Goal: Contribute content

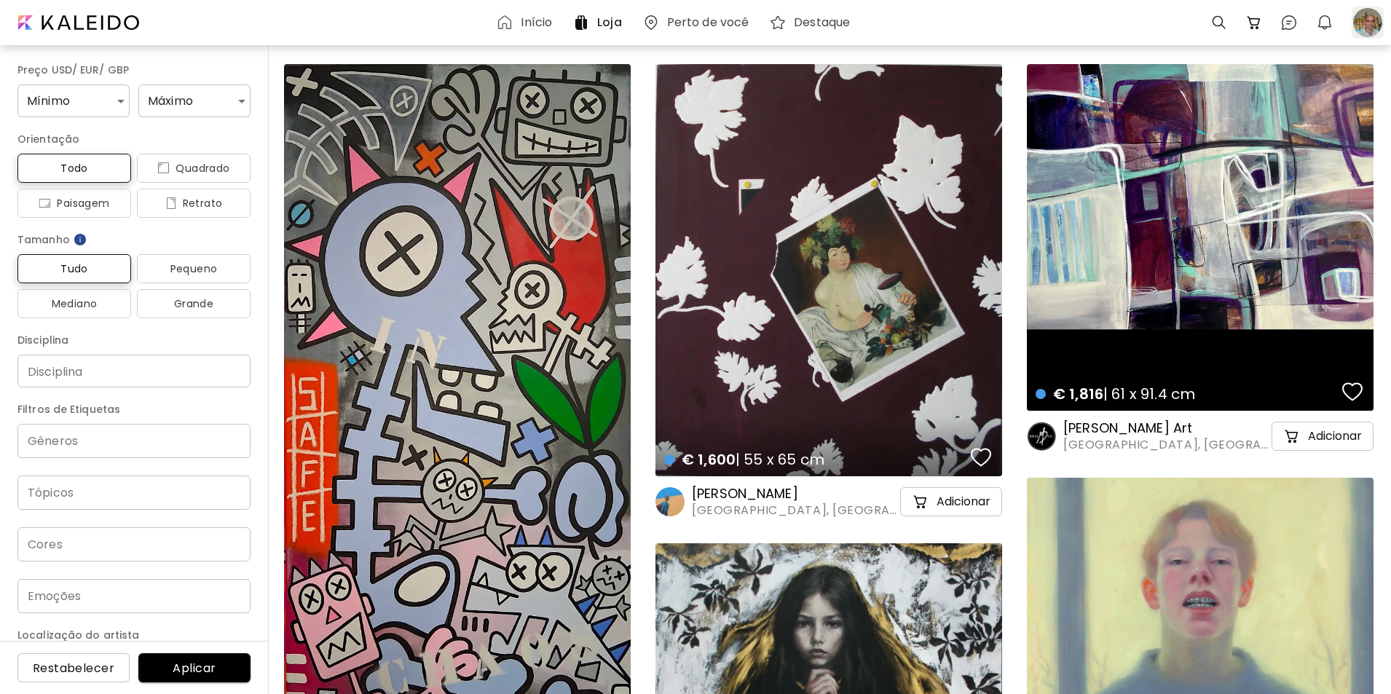
click at [1359, 20] on div at bounding box center [1368, 23] width 32 height 32
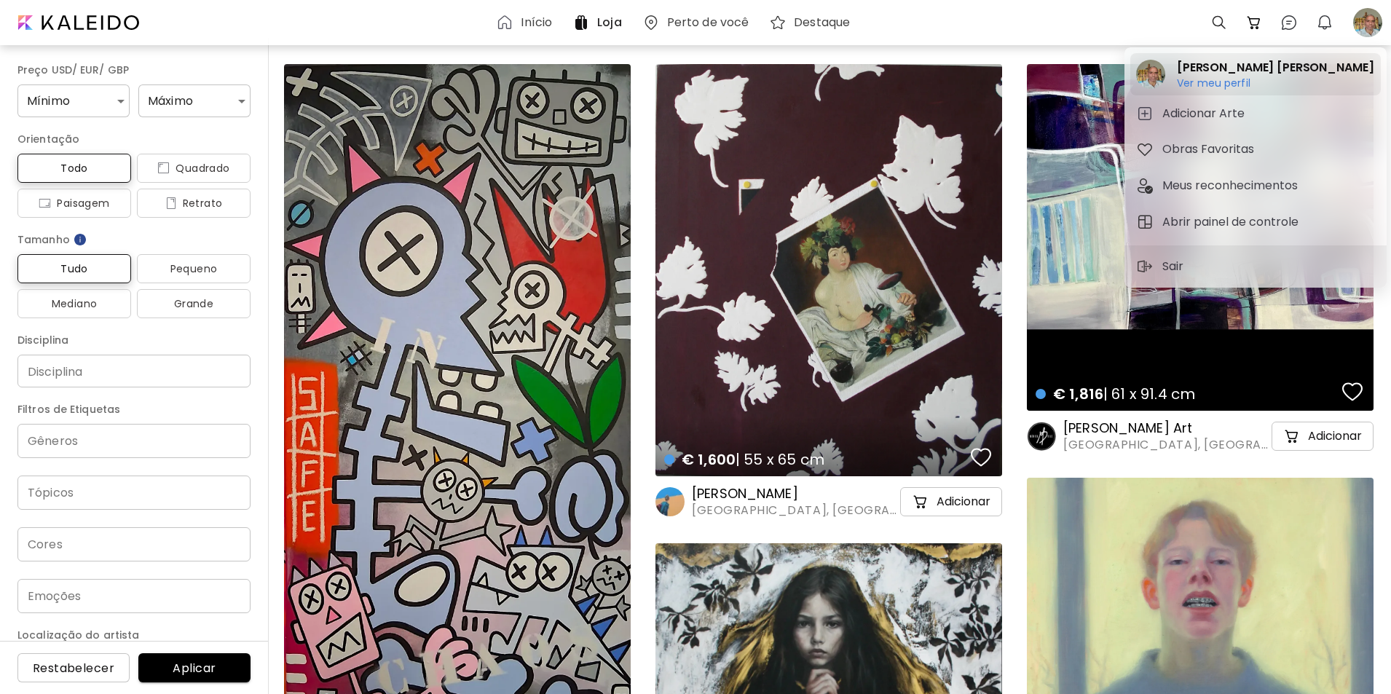
click at [1219, 79] on h6 "Ver meu perfil" at bounding box center [1275, 82] width 197 height 13
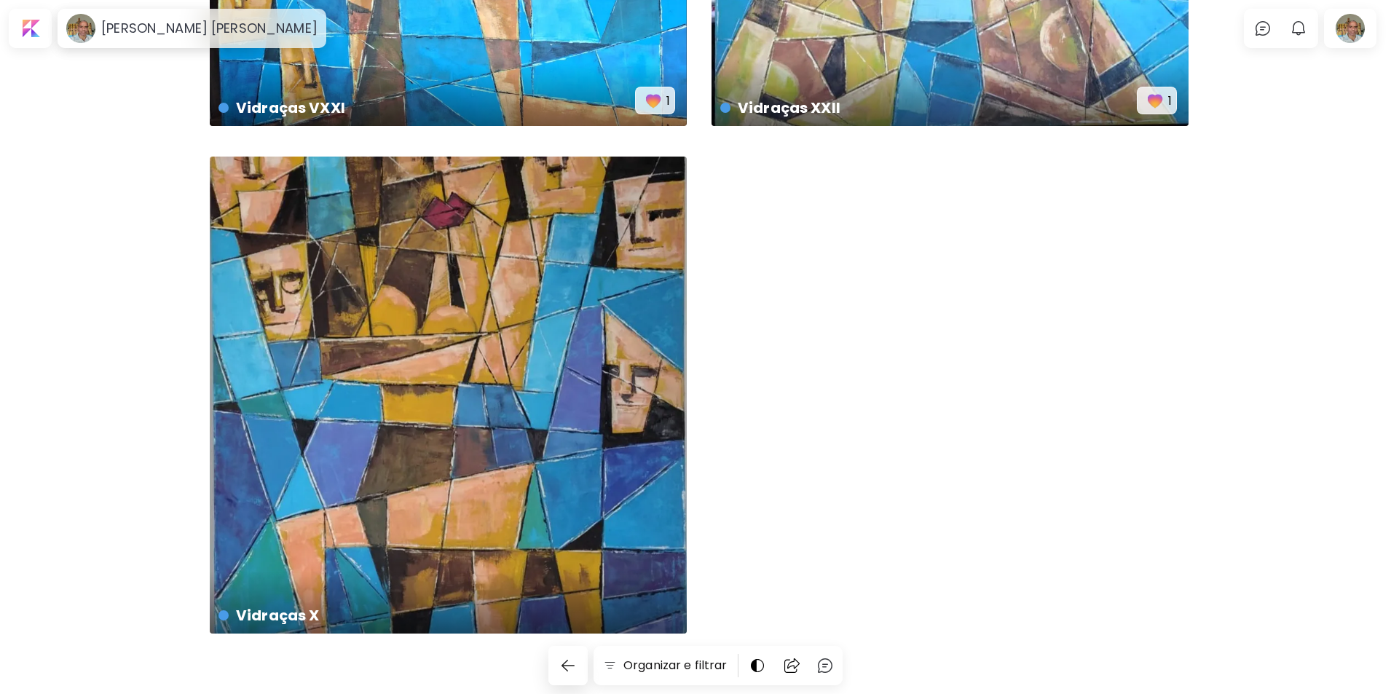
scroll to position [2966, 0]
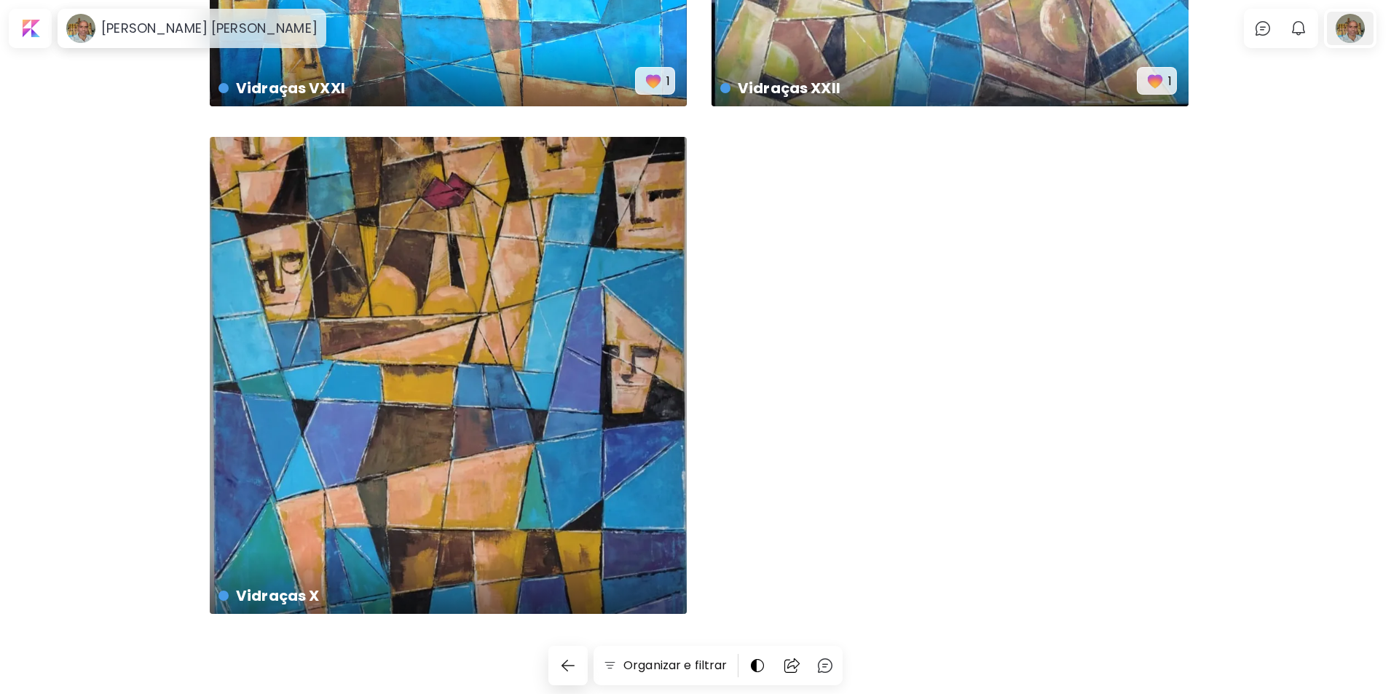
click at [1346, 29] on div at bounding box center [1350, 29] width 47 height 34
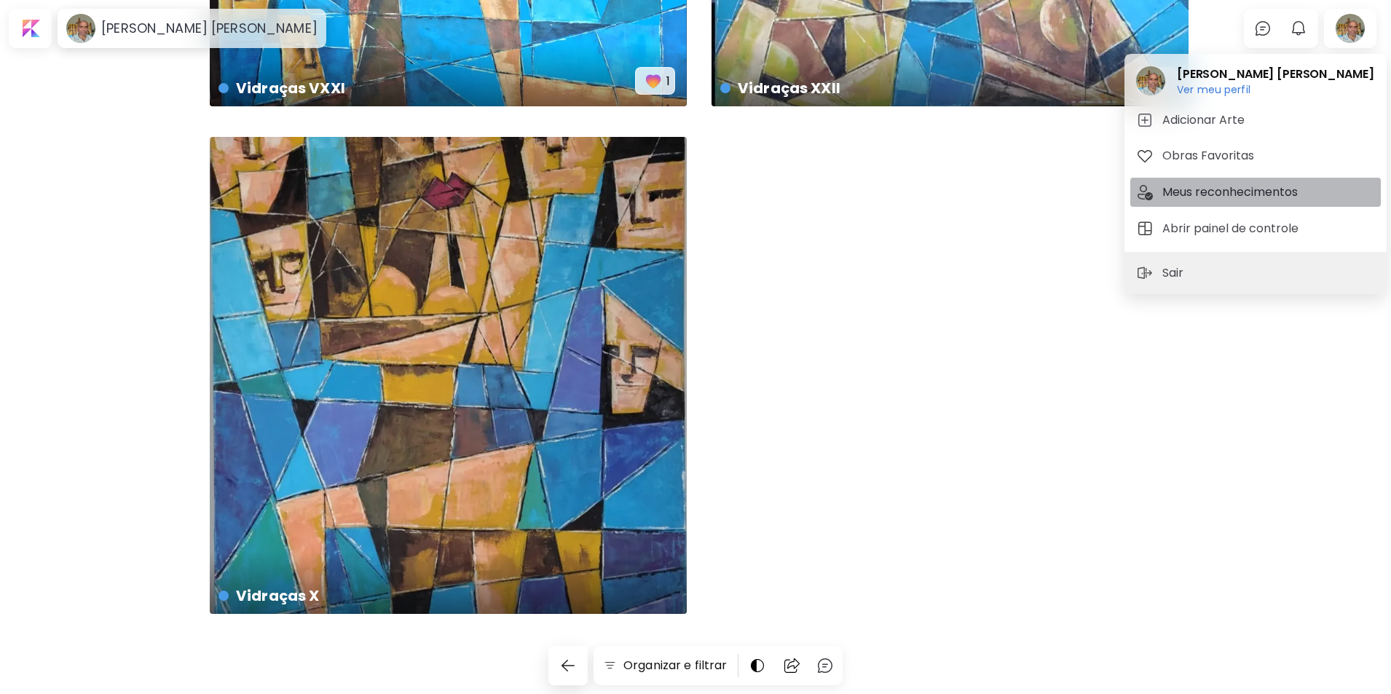
click at [1220, 192] on h5 "Meus reconhecimentos" at bounding box center [1233, 192] width 140 height 17
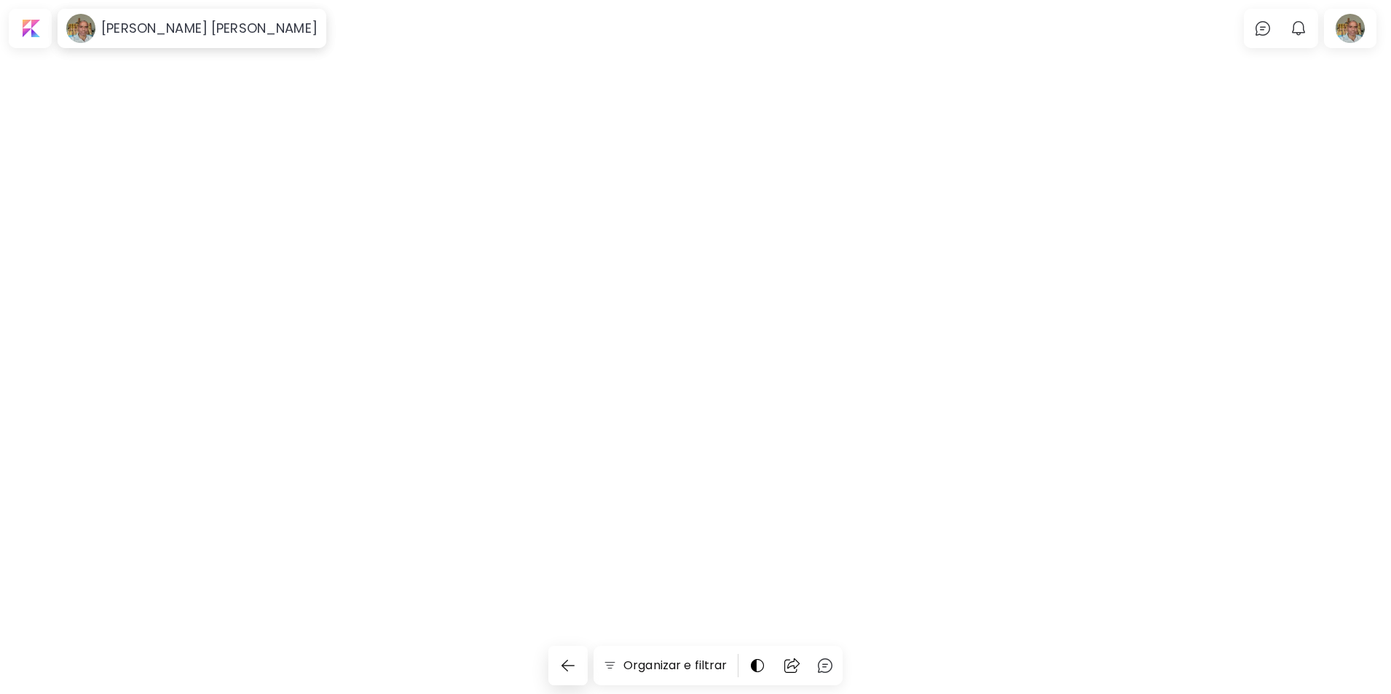
scroll to position [2844, 0]
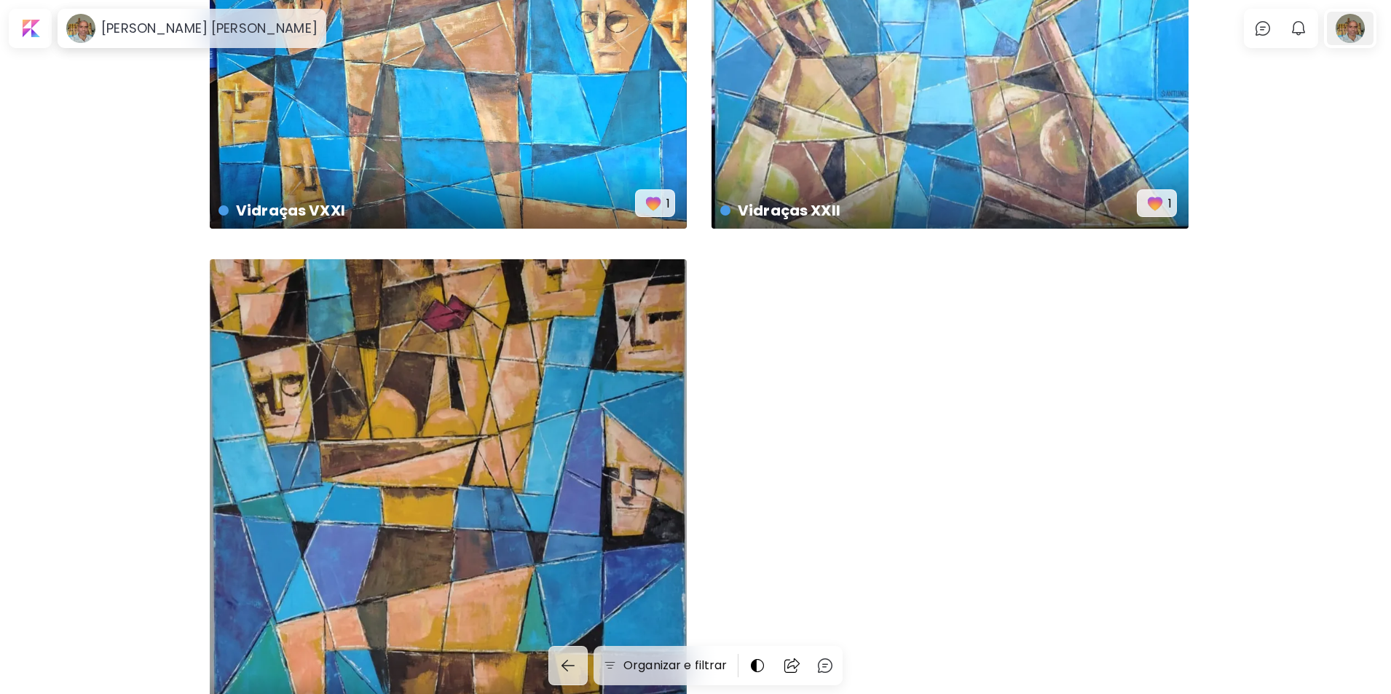
click at [1354, 28] on div at bounding box center [1350, 29] width 47 height 34
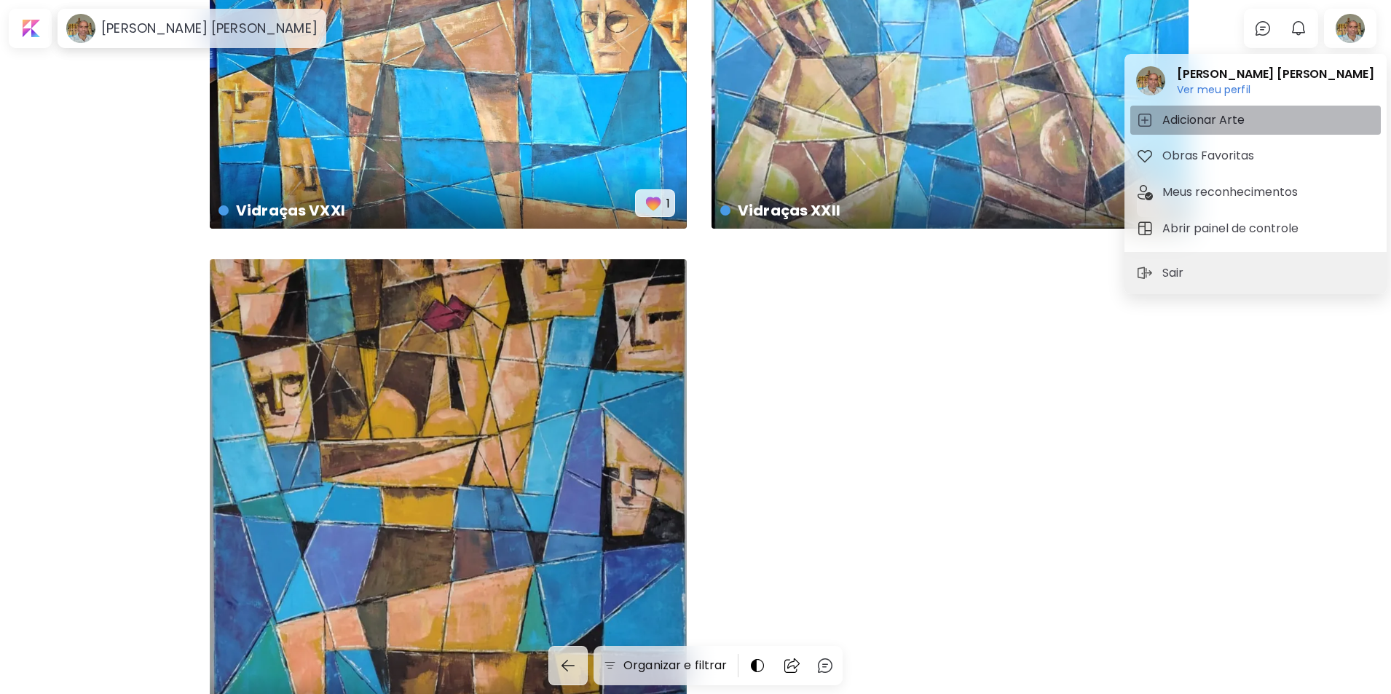
click at [1197, 119] on h5 "Adicionar Arte" at bounding box center [1206, 119] width 87 height 17
